Goal: Task Accomplishment & Management: Manage account settings

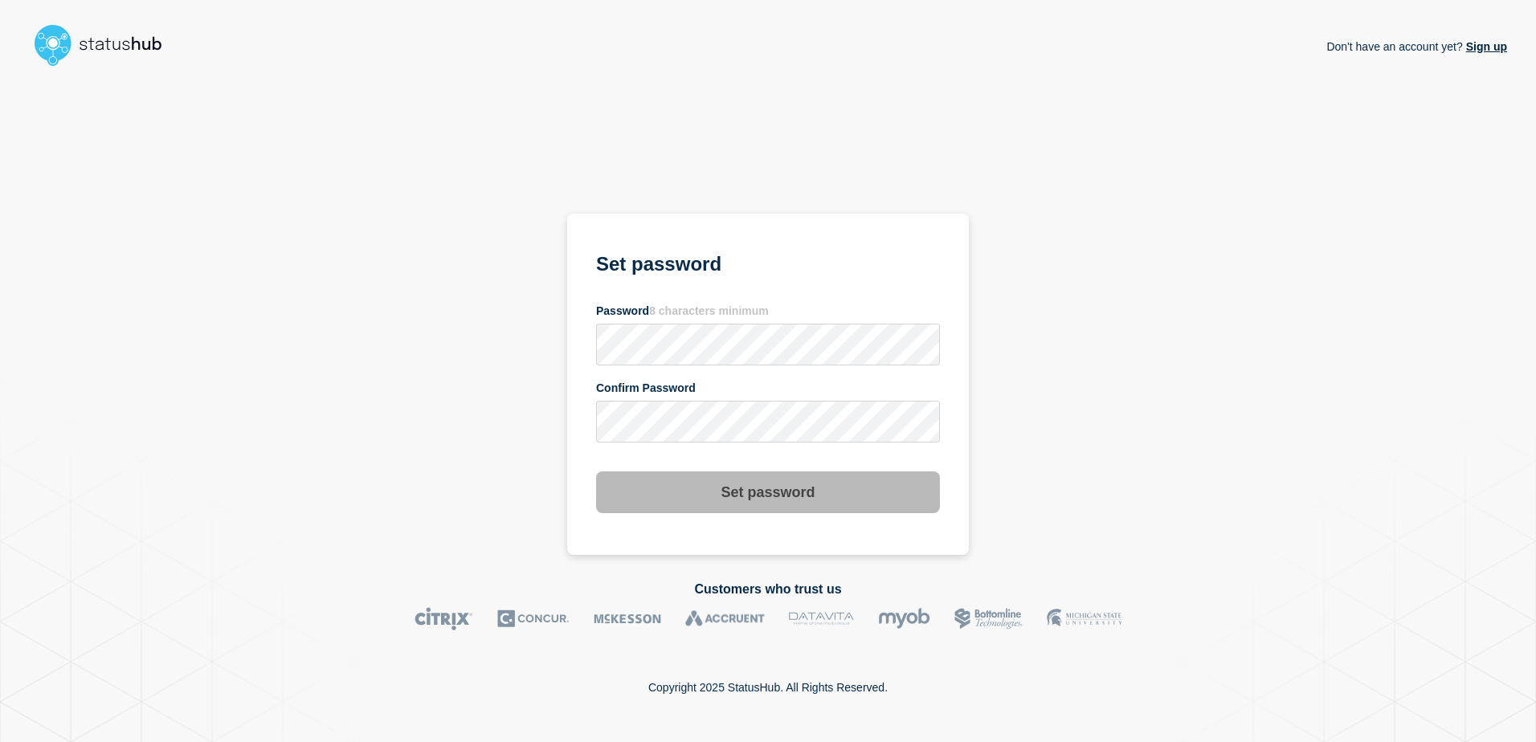
click at [1082, 329] on div "Don't have an account yet? Sign up Set password Password 8 characters minimum C…" at bounding box center [768, 314] width 1479 height 482
click at [796, 491] on button "Set password" at bounding box center [768, 493] width 344 height 42
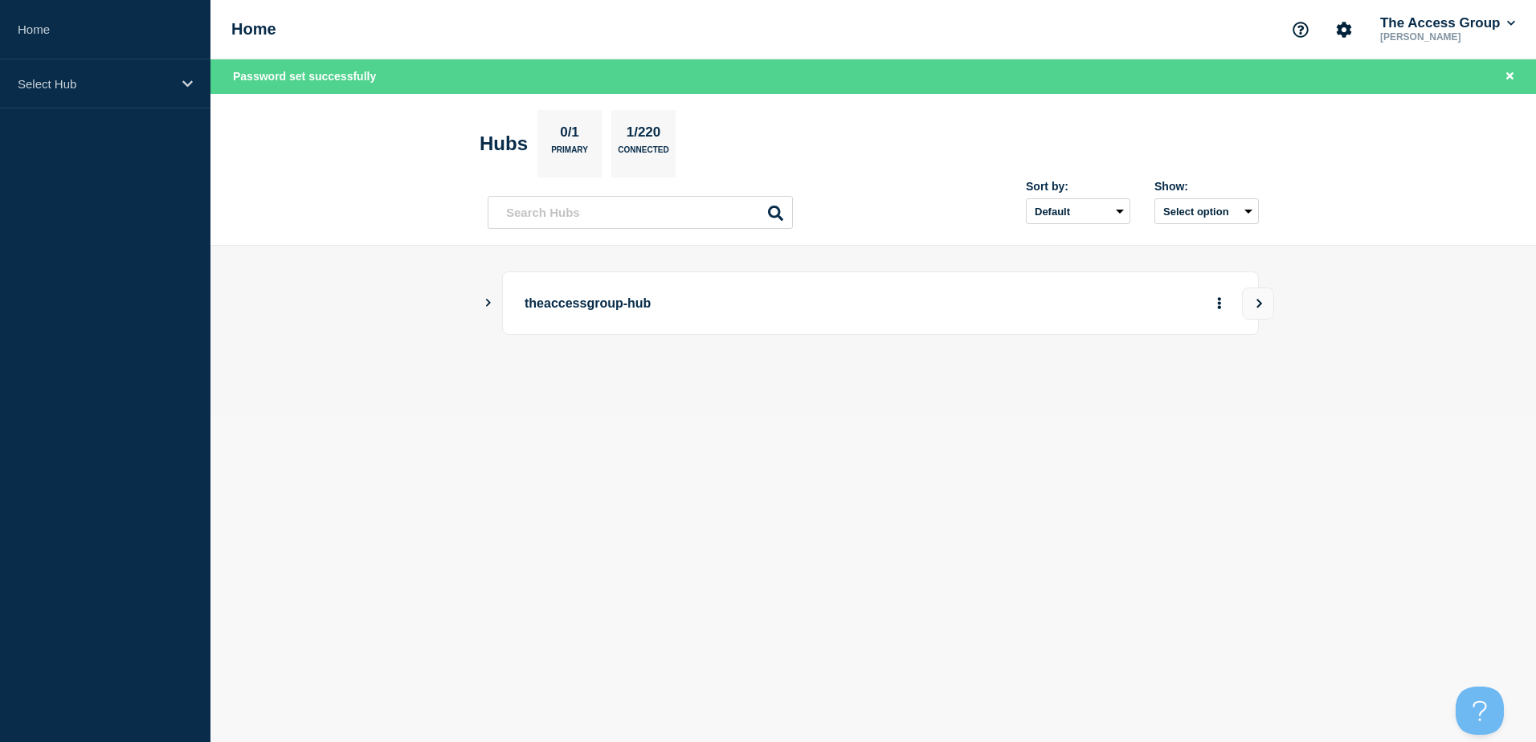
click at [489, 306] on icon "Show Connected Hubs" at bounding box center [488, 303] width 10 height 8
click at [1141, 382] on button "See overview" at bounding box center [1163, 384] width 85 height 32
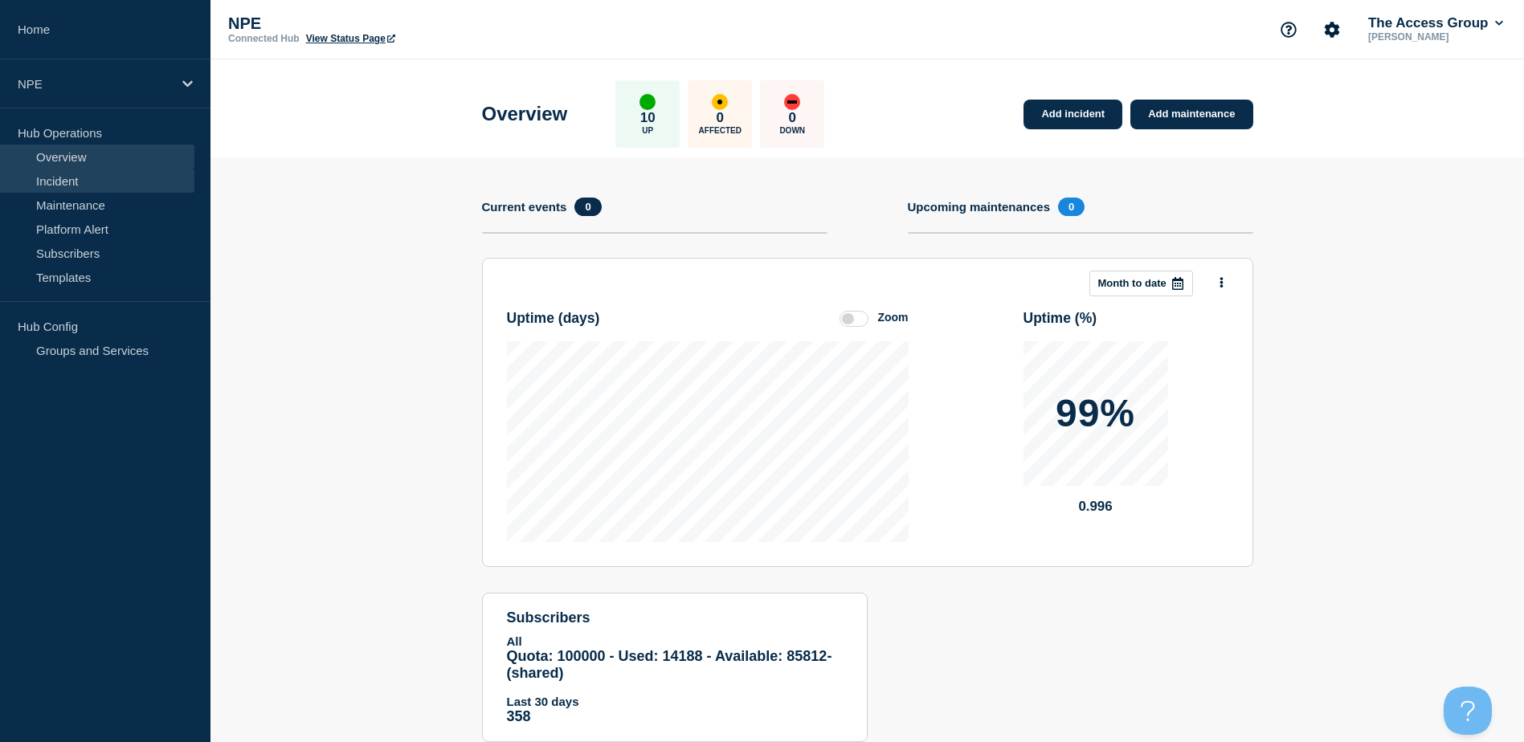
click at [117, 190] on link "Incident" at bounding box center [97, 181] width 194 height 24
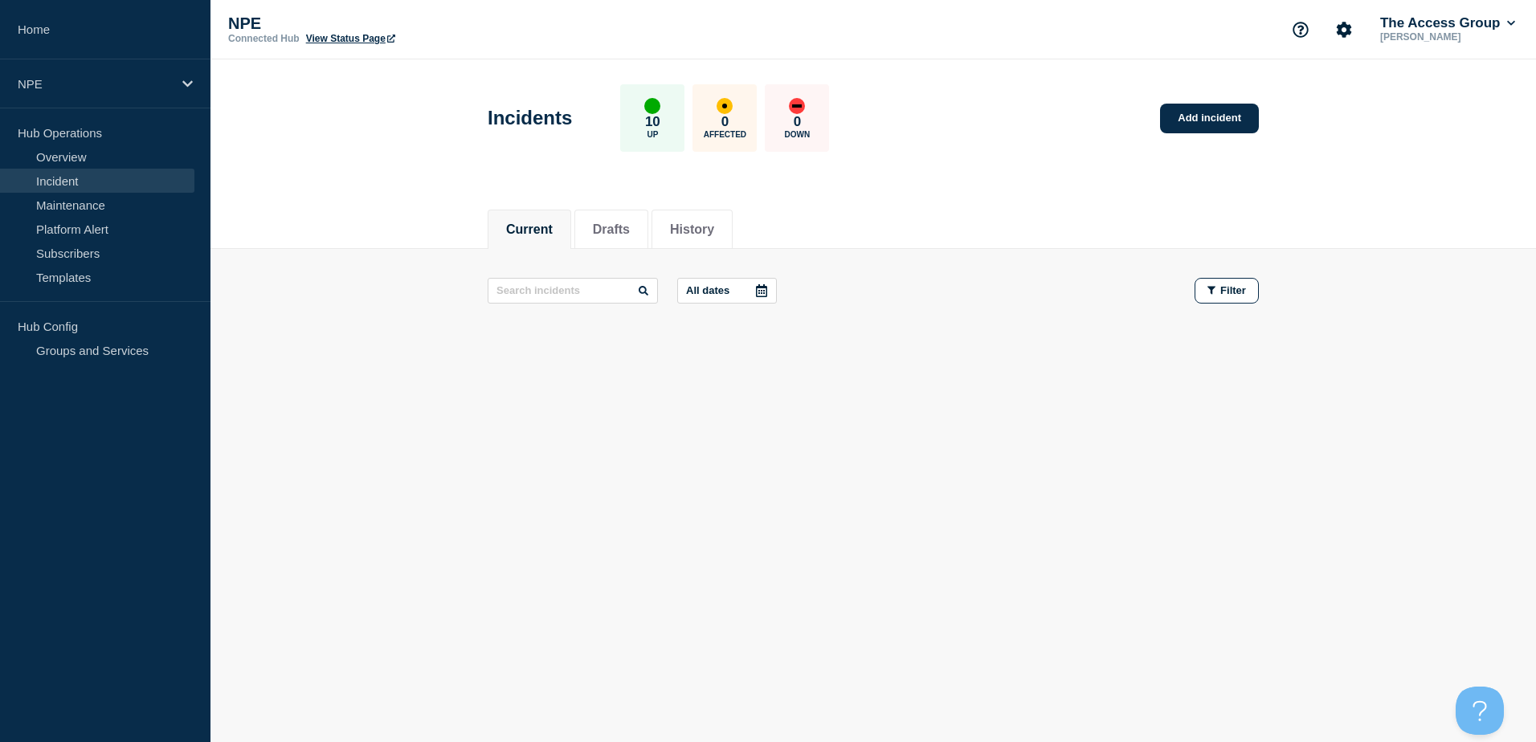
click at [771, 292] on div at bounding box center [761, 291] width 29 height 24
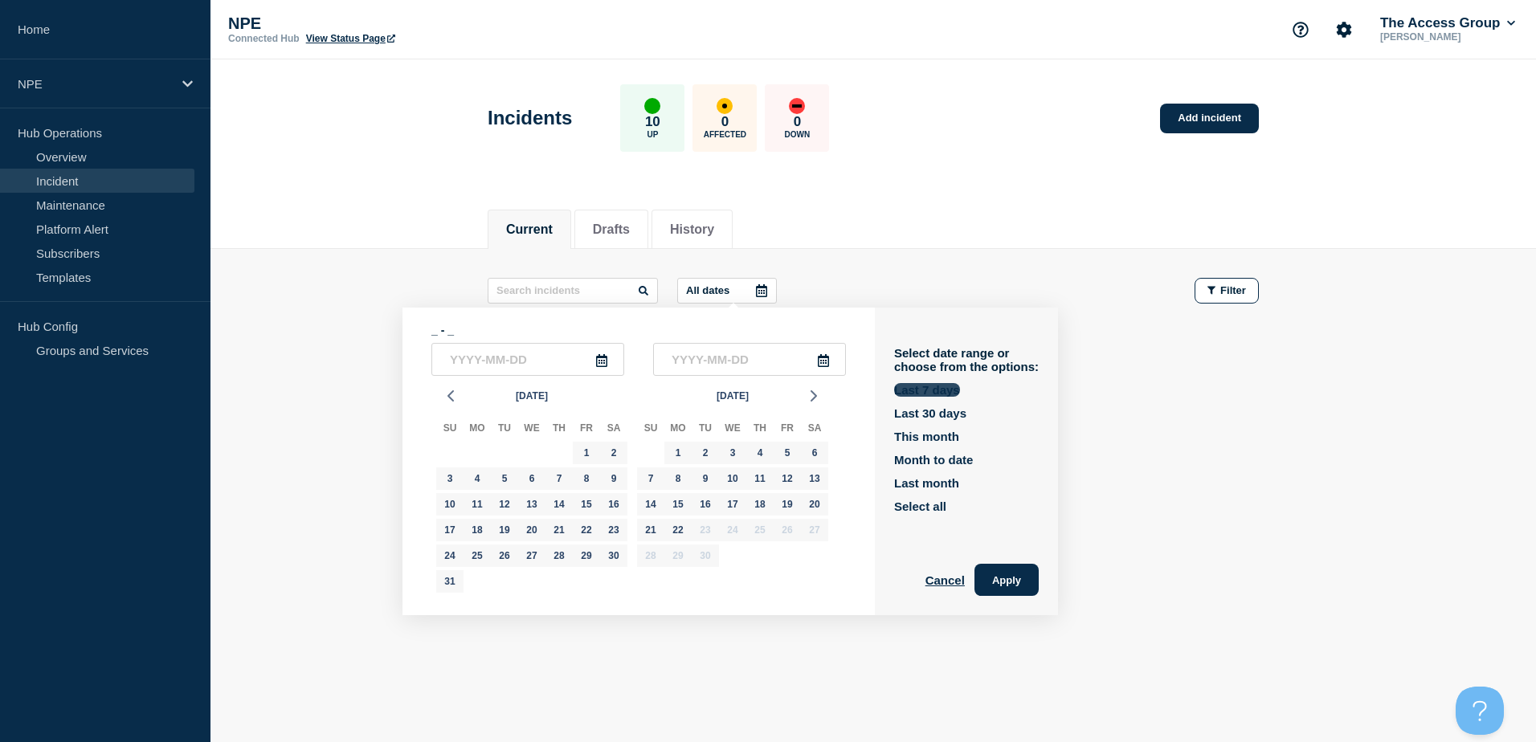
click at [906, 394] on button "Last 7 days" at bounding box center [927, 390] width 66 height 14
type input "[DATE]"
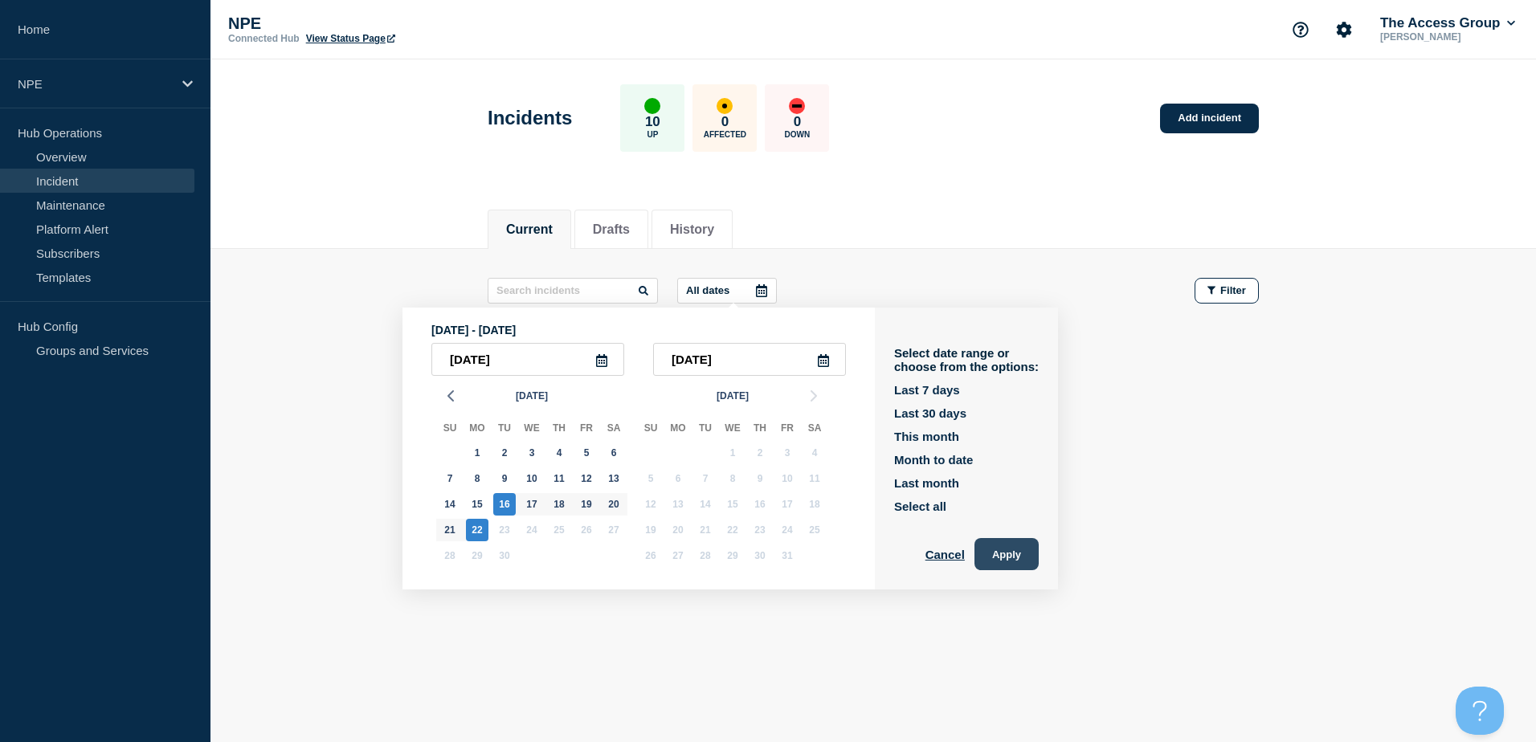
click at [1004, 551] on button "Apply" at bounding box center [1007, 554] width 64 height 32
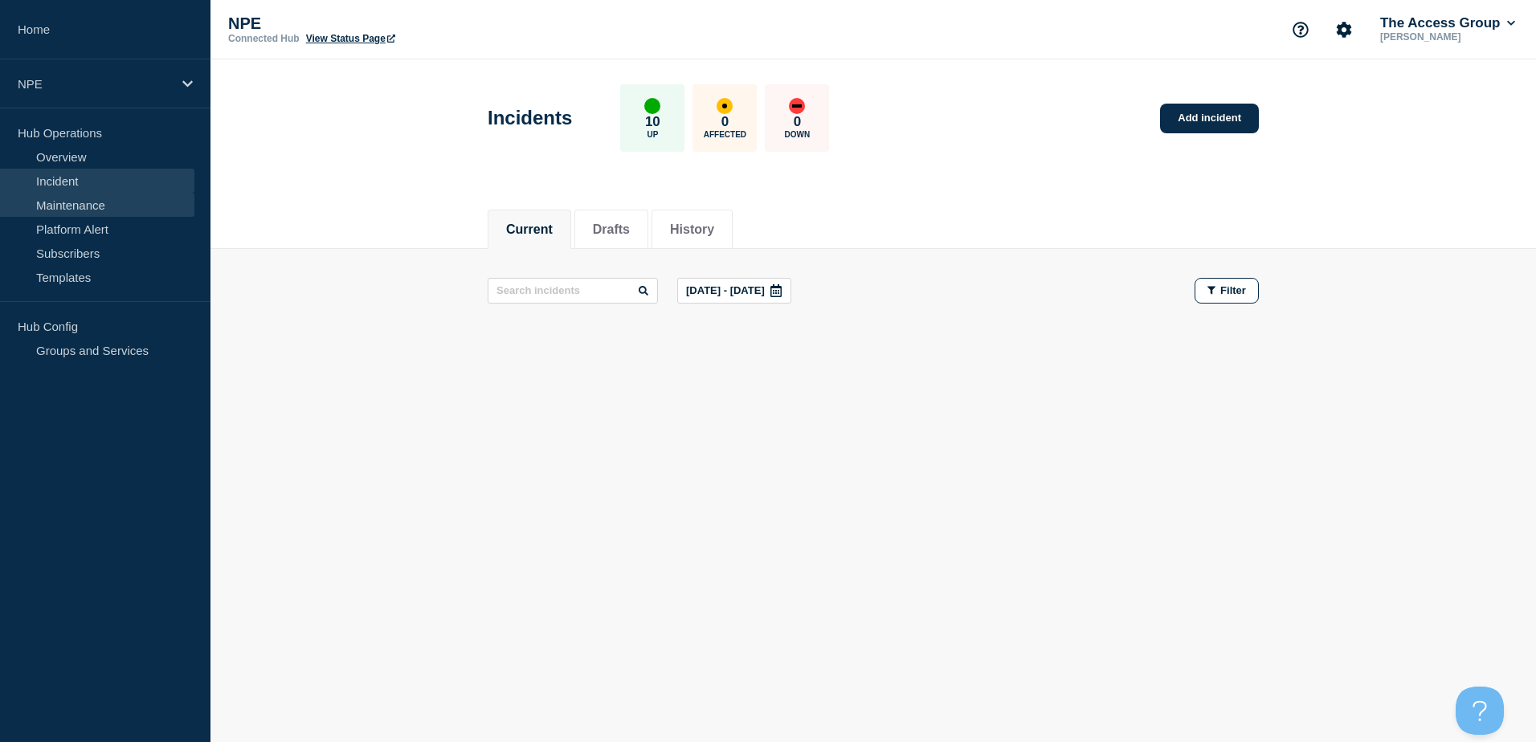
click at [84, 209] on link "Maintenance" at bounding box center [97, 205] width 194 height 24
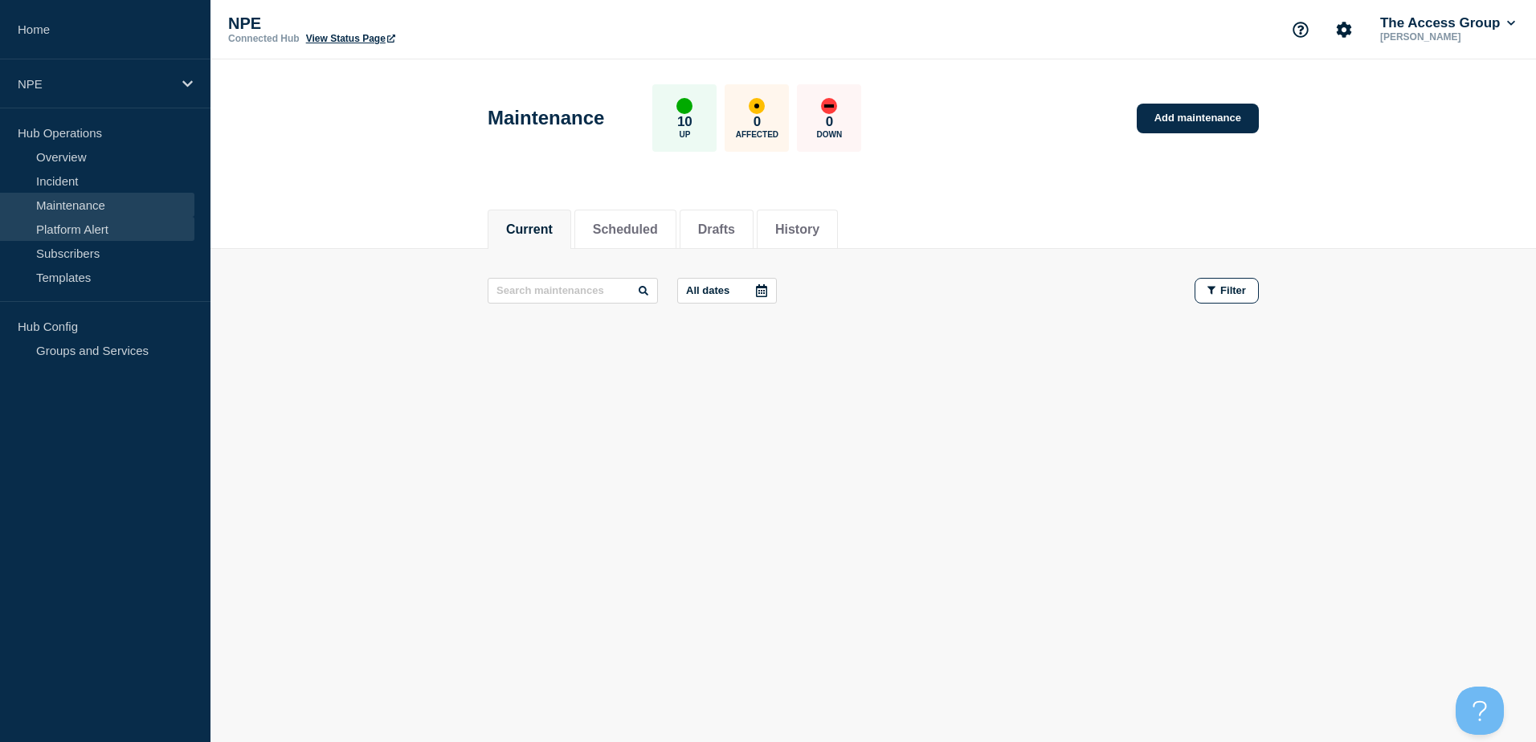
click at [87, 230] on link "Platform Alert" at bounding box center [97, 229] width 194 height 24
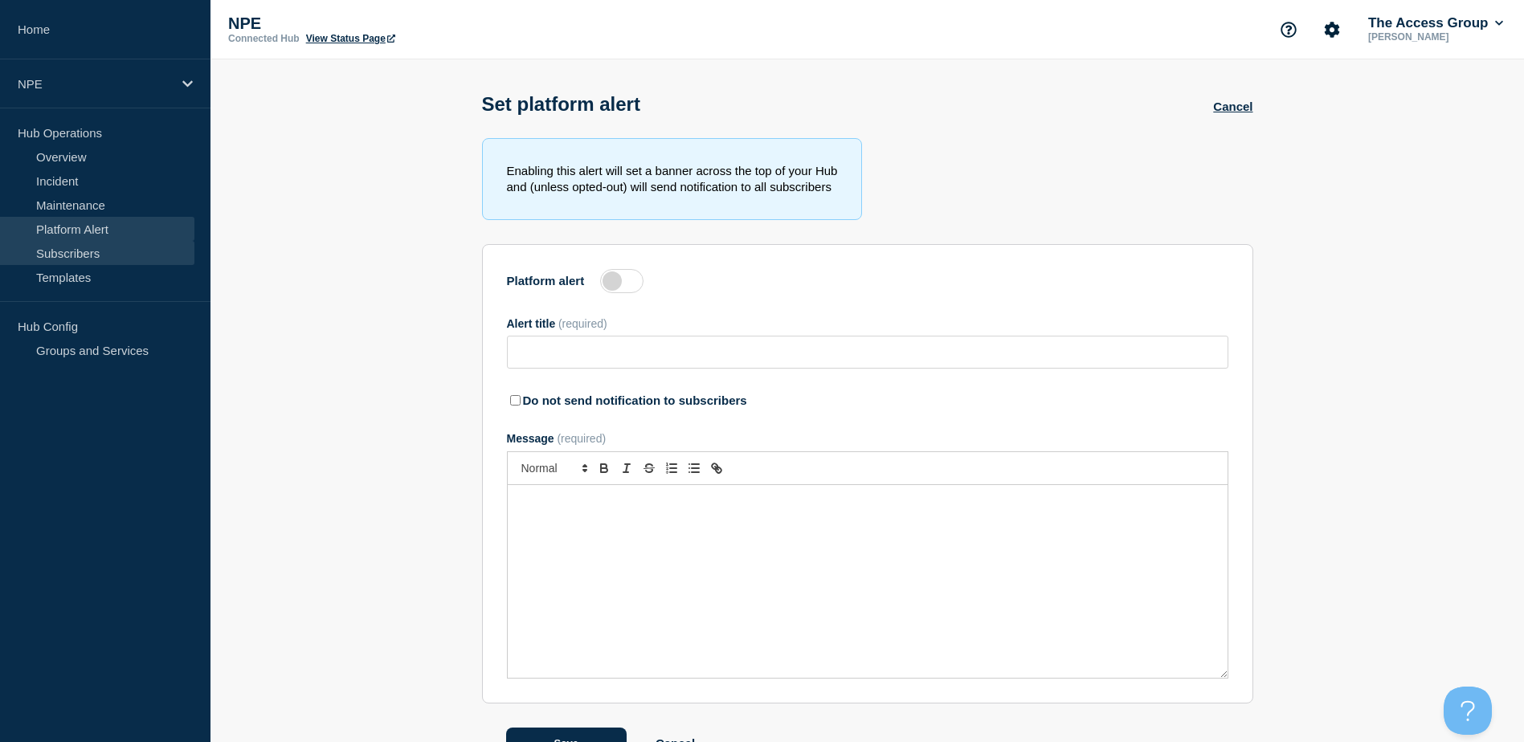
click at [63, 257] on link "Subscribers" at bounding box center [97, 253] width 194 height 24
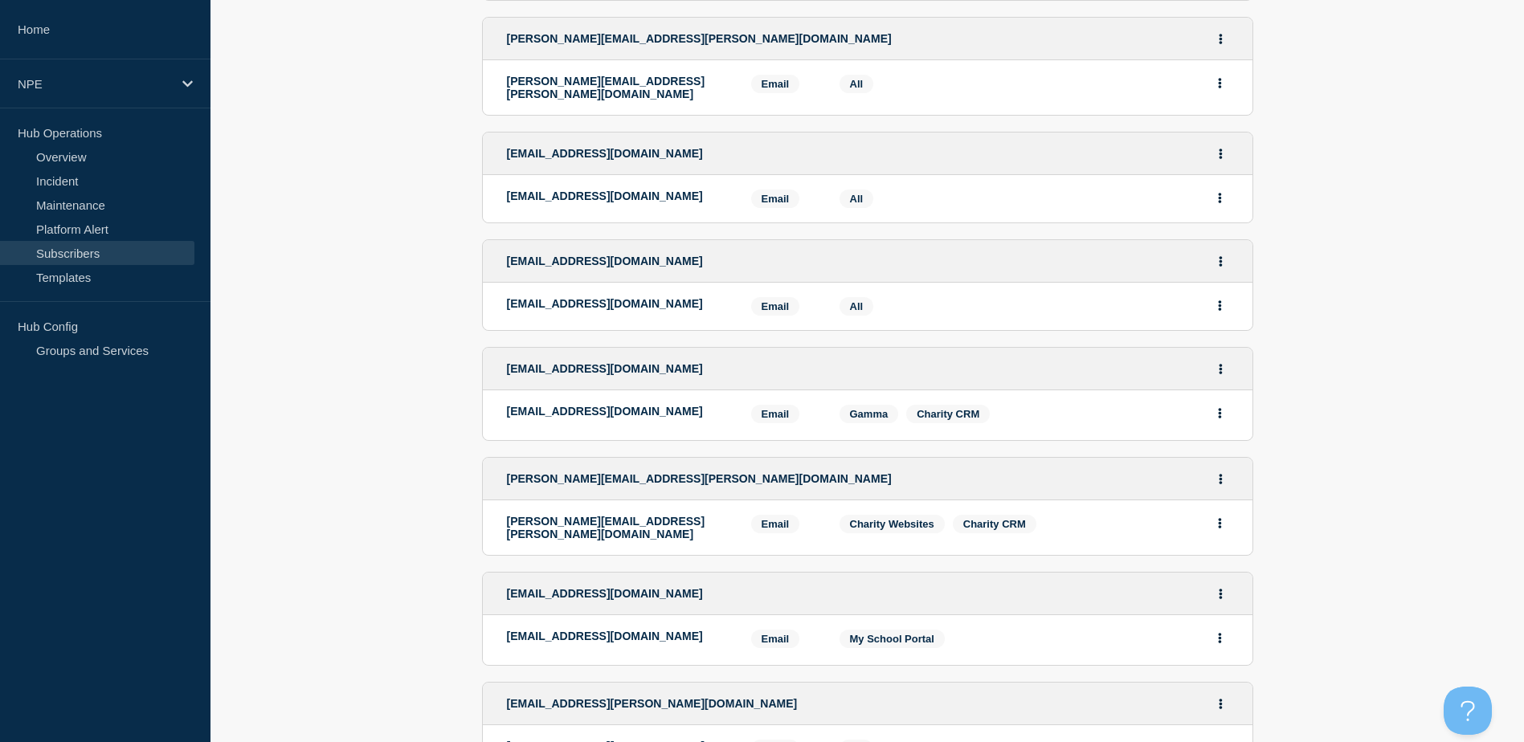
scroll to position [2411, 0]
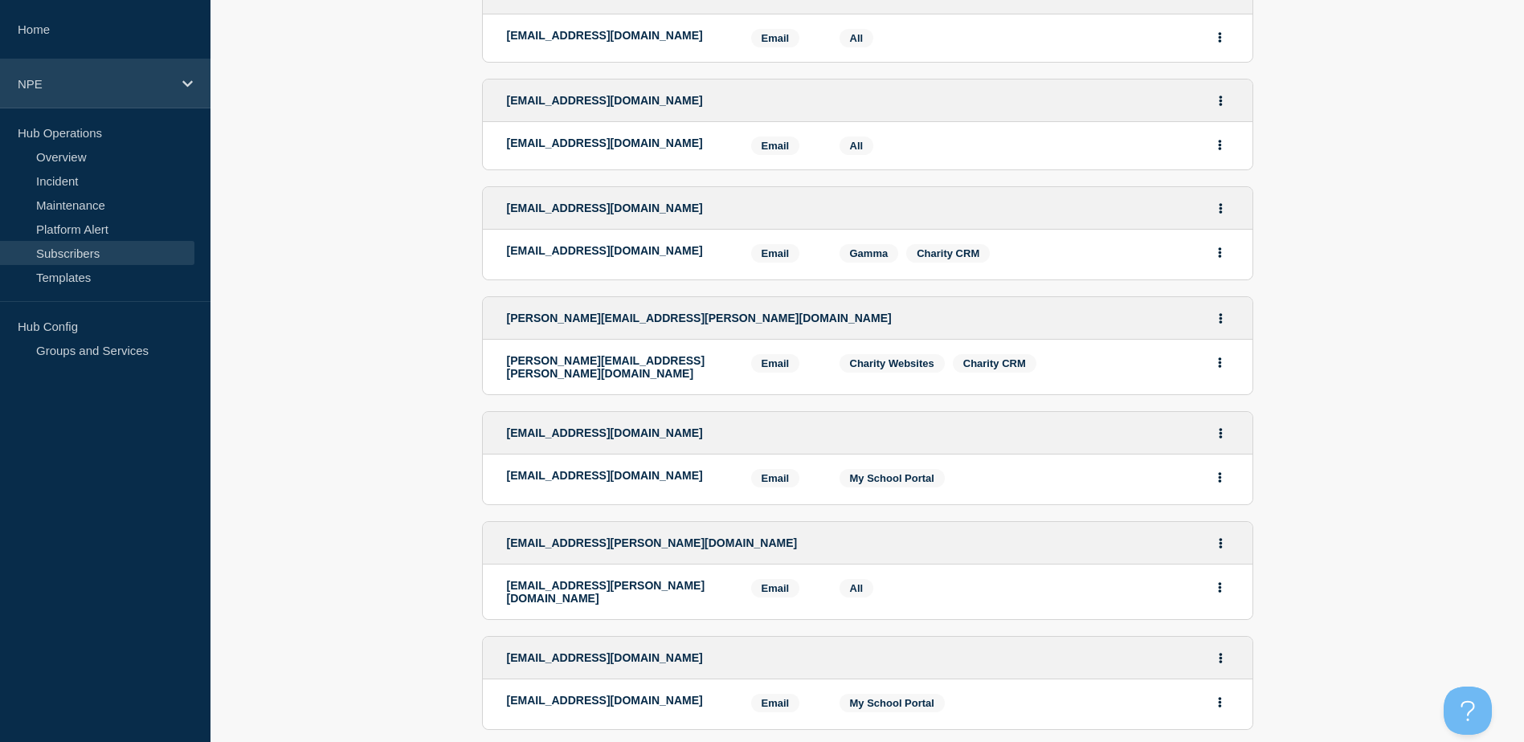
click at [18, 88] on p "NPE" at bounding box center [95, 84] width 154 height 14
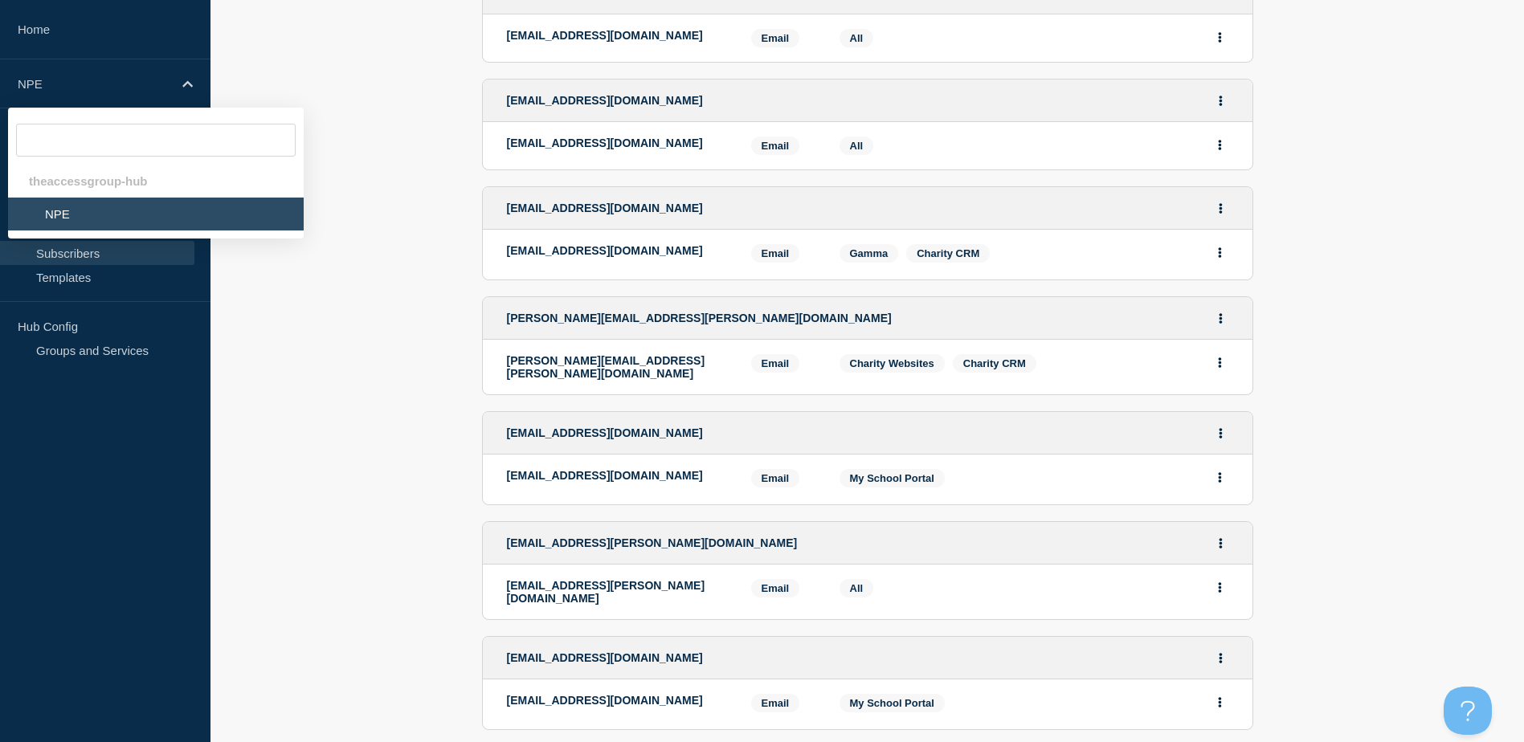
click at [182, 214] on li "NPE" at bounding box center [156, 214] width 296 height 33
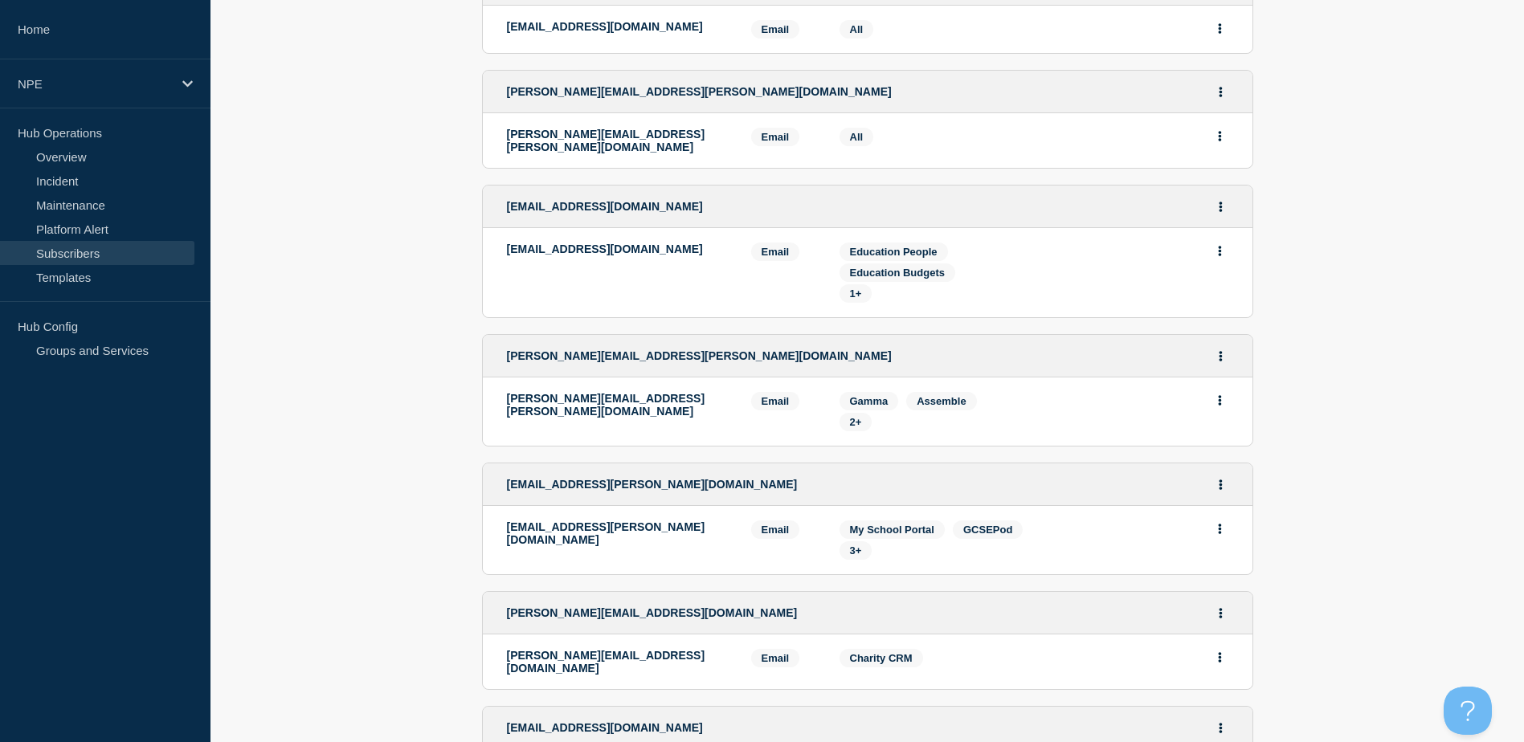
scroll to position [964, 0]
